Goal: Task Accomplishment & Management: Manage account settings

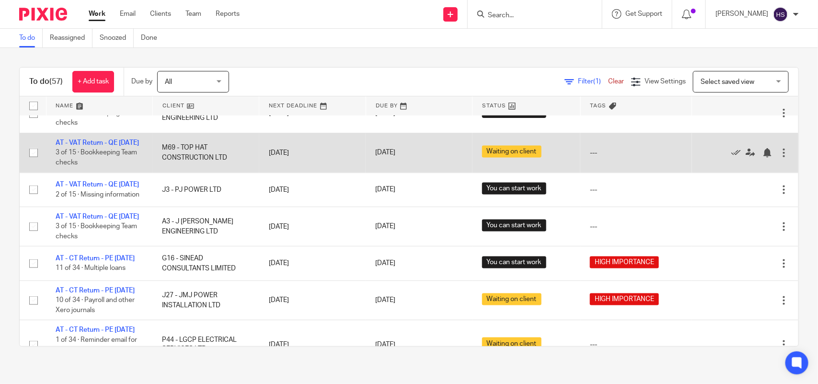
scroll to position [539, 0]
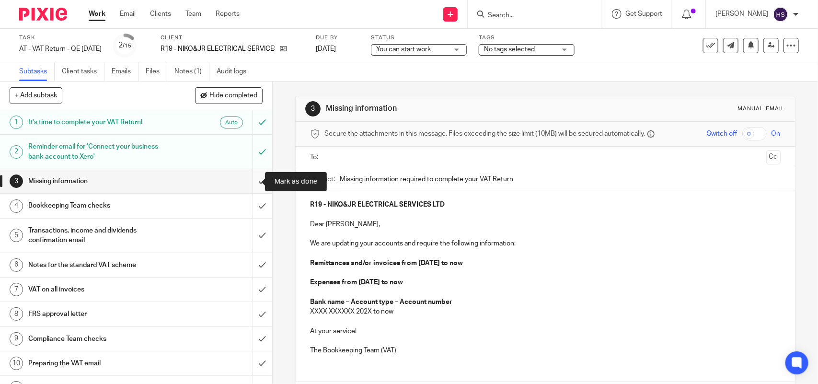
click at [247, 180] on input "submit" at bounding box center [136, 181] width 272 height 24
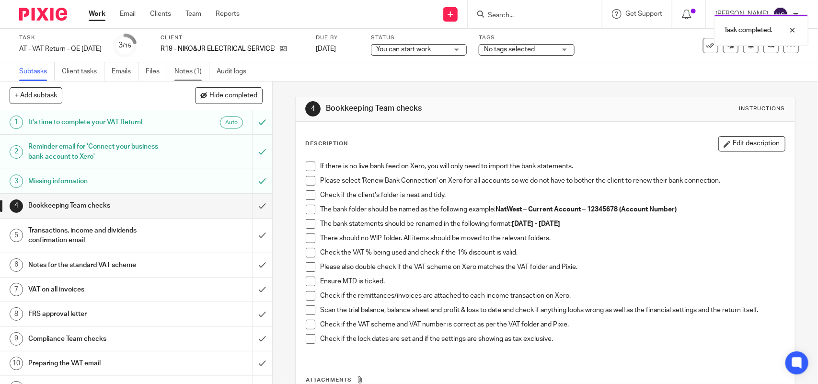
click at [183, 73] on link "Notes (1)" at bounding box center [191, 71] width 35 height 19
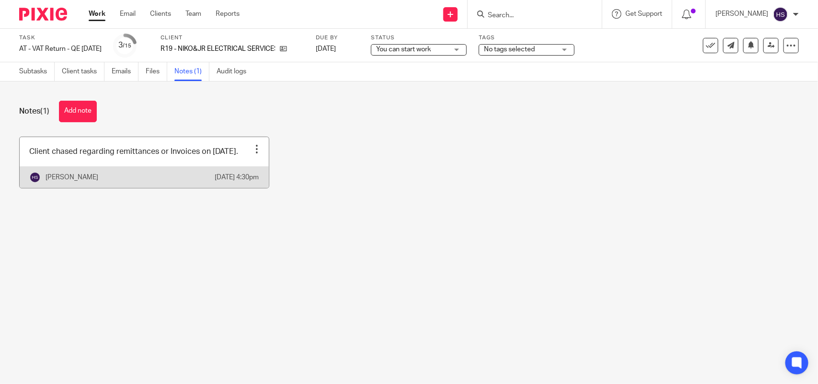
click at [173, 172] on link at bounding box center [144, 162] width 249 height 51
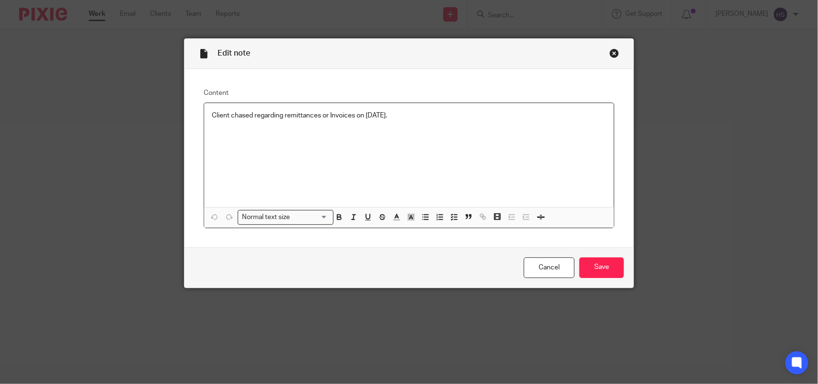
click at [611, 51] on div "Close this dialog window" at bounding box center [614, 53] width 10 height 10
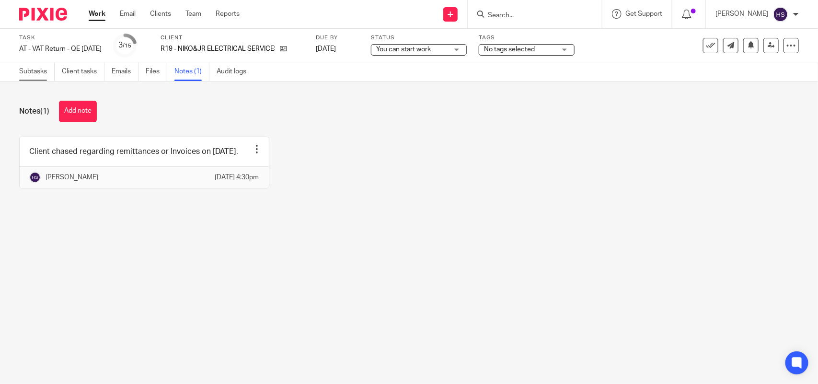
click at [45, 73] on link "Subtasks" at bounding box center [36, 71] width 35 height 19
